Goal: Complete application form

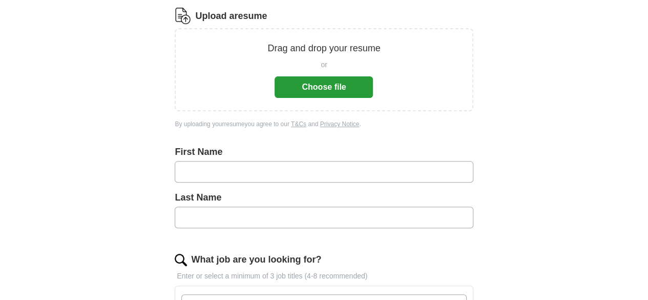
scroll to position [132, 0]
click at [333, 87] on button "Choose file" at bounding box center [324, 88] width 98 height 22
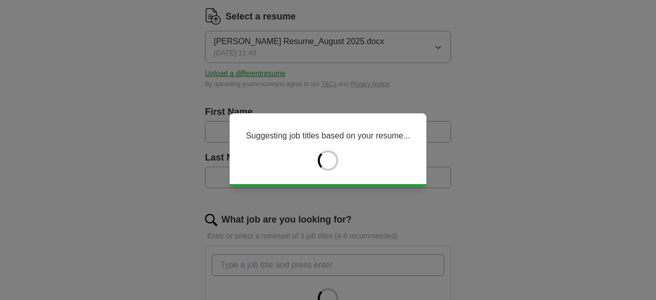
type input "*****"
type input "**"
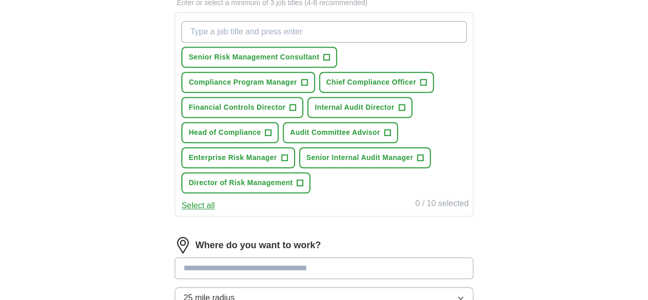
scroll to position [365, 0]
click at [405, 112] on span "+" at bounding box center [402, 108] width 6 height 8
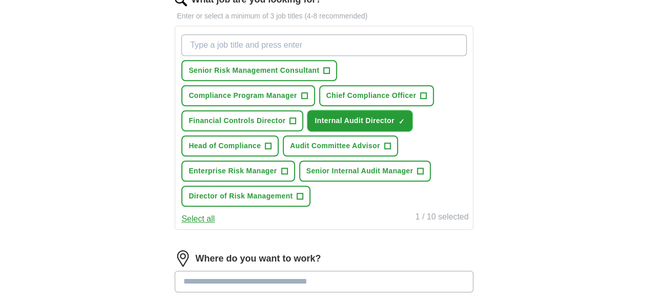
scroll to position [353, 0]
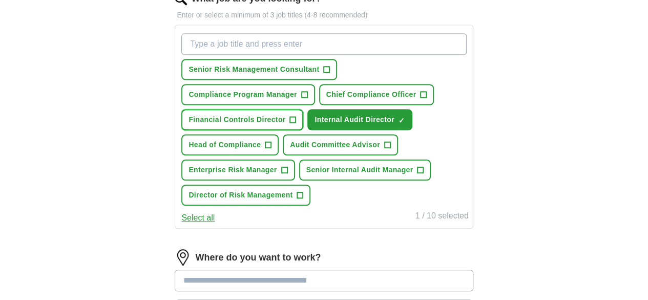
click at [296, 124] on span "+" at bounding box center [293, 120] width 6 height 8
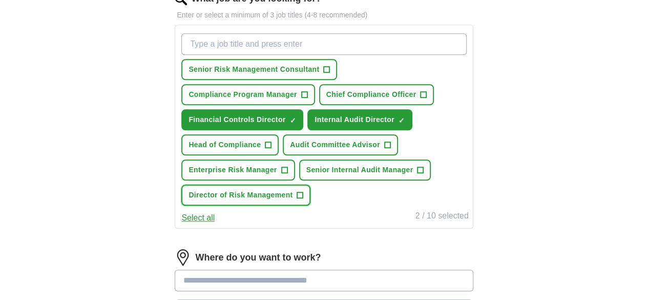
click at [303, 199] on span "+" at bounding box center [300, 195] width 6 height 8
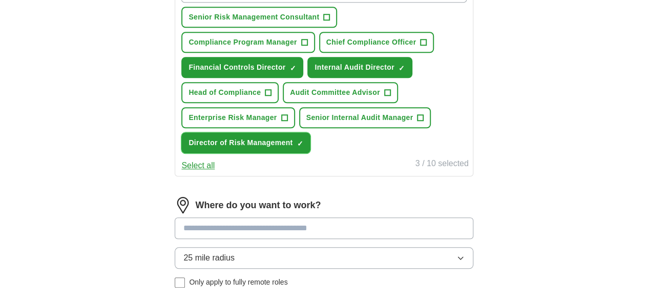
scroll to position [406, 0]
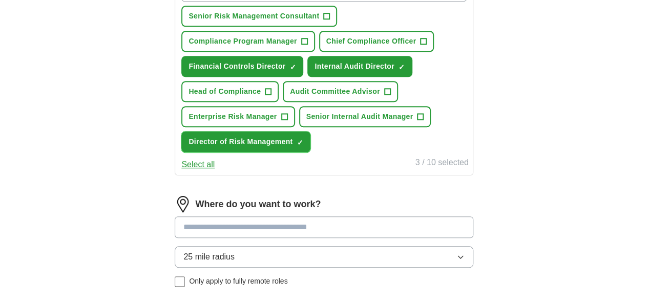
click at [261, 97] on span "Head of Compliance" at bounding box center [225, 91] width 72 height 11
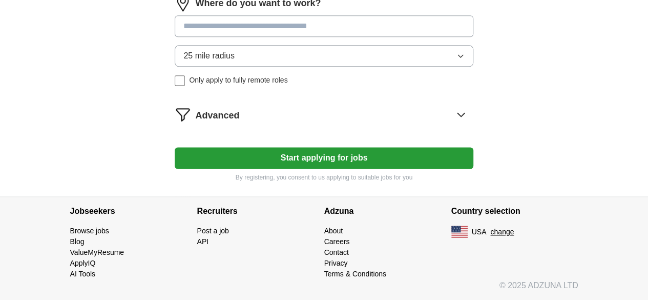
scroll to position [608, 0]
click at [457, 60] on icon "button" at bounding box center [461, 56] width 8 height 8
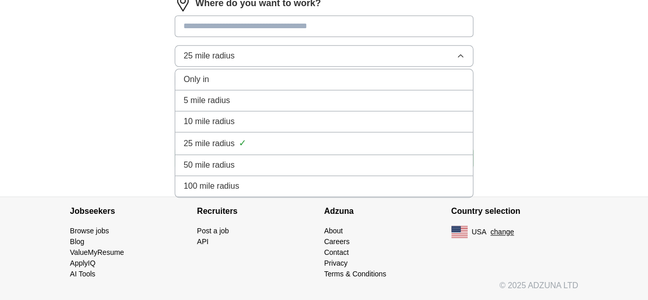
click at [328, 192] on div "100 mile radius" at bounding box center [323, 186] width 281 height 12
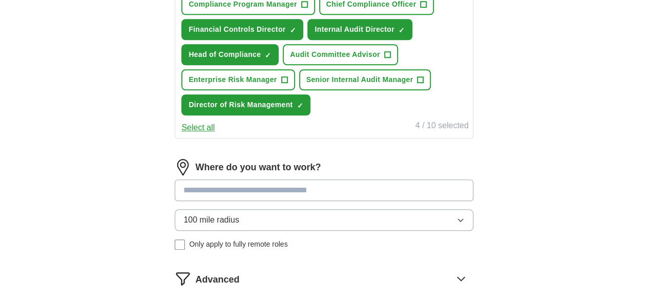
scroll to position [442, 0]
